Goal: Navigation & Orientation: Find specific page/section

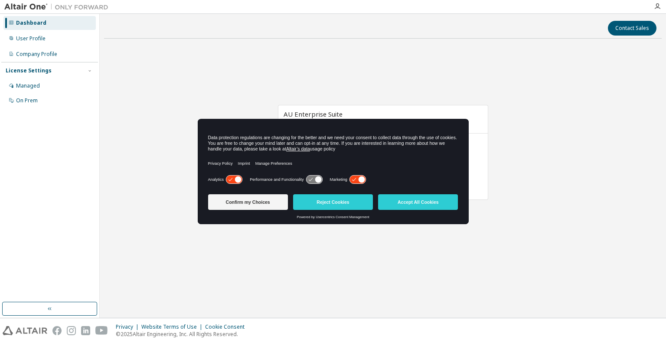
click at [543, 173] on div "AU Enterprise Suite Expires on September 3, 2026 UTC 30 of 30 ALTAIR UNITS USED…" at bounding box center [382, 157] width 557 height 223
click at [356, 178] on icon at bounding box center [357, 180] width 16 height 8
click at [234, 179] on icon at bounding box center [234, 180] width 16 height 8
click at [334, 201] on button "Reject Cookies" at bounding box center [333, 202] width 80 height 16
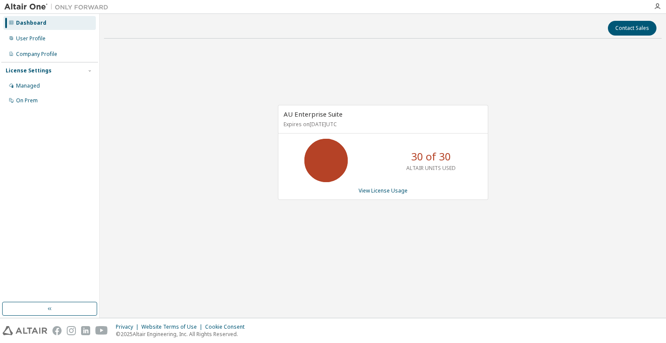
click at [412, 236] on div "AU Enterprise Suite Expires on September 3, 2026 UTC 30 of 30 ALTAIR UNITS USED…" at bounding box center [382, 157] width 557 height 223
